Goal: Task Accomplishment & Management: Use online tool/utility

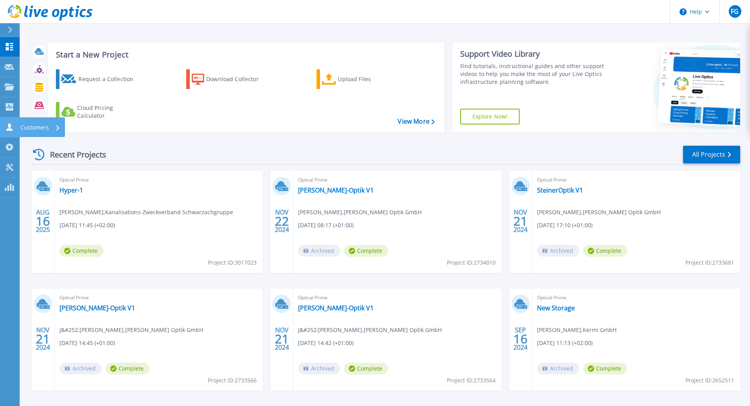
click at [9, 122] on link "Customers Customers" at bounding box center [10, 127] width 20 height 20
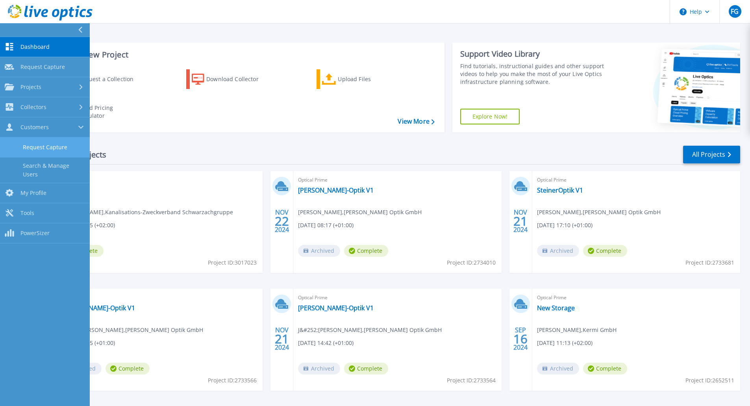
click at [37, 150] on link "Request Capture" at bounding box center [45, 147] width 90 height 20
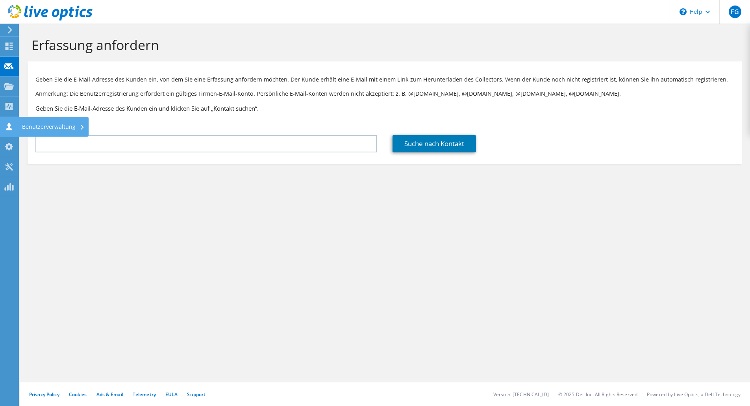
click at [9, 127] on use at bounding box center [9, 126] width 6 height 7
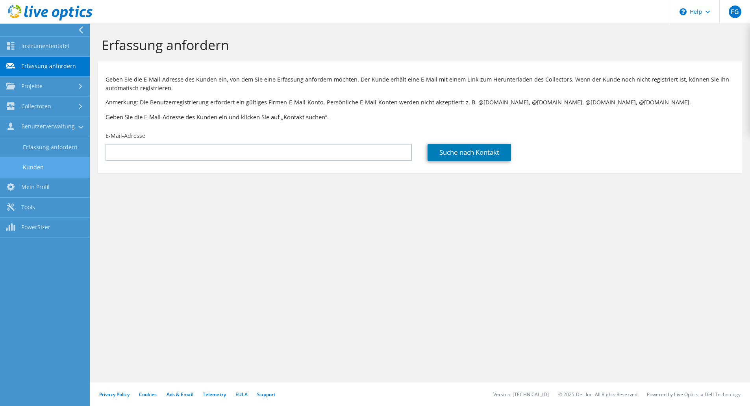
click at [37, 168] on link "Kunden" at bounding box center [45, 167] width 90 height 20
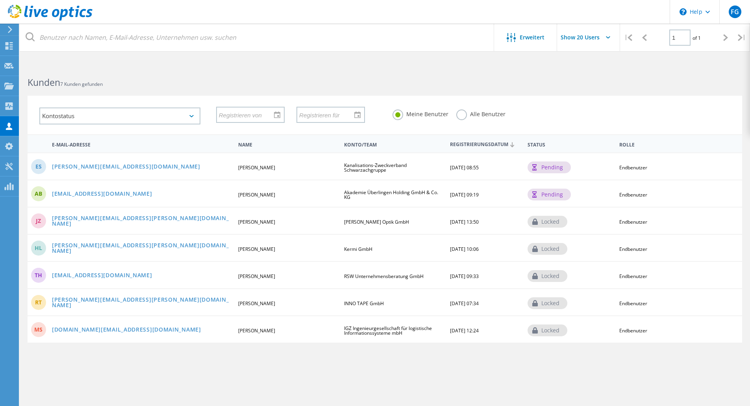
click at [460, 117] on label "Alle Benutzer" at bounding box center [480, 112] width 49 height 7
click at [0, 0] on input "Alle Benutzer" at bounding box center [0, 0] width 0 height 0
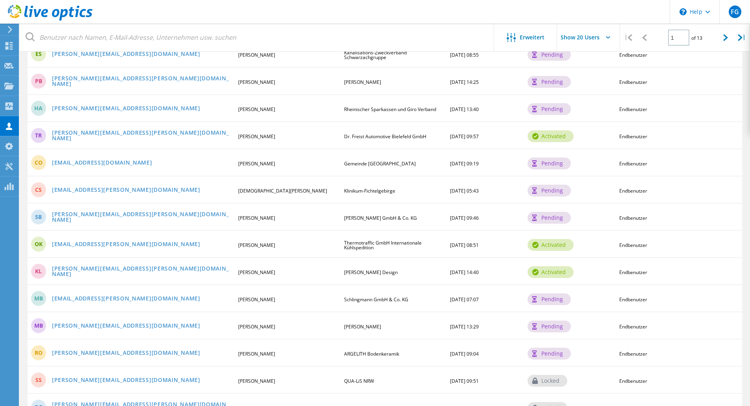
scroll to position [157, 0]
